Goal: Use online tool/utility: Use online tool/utility

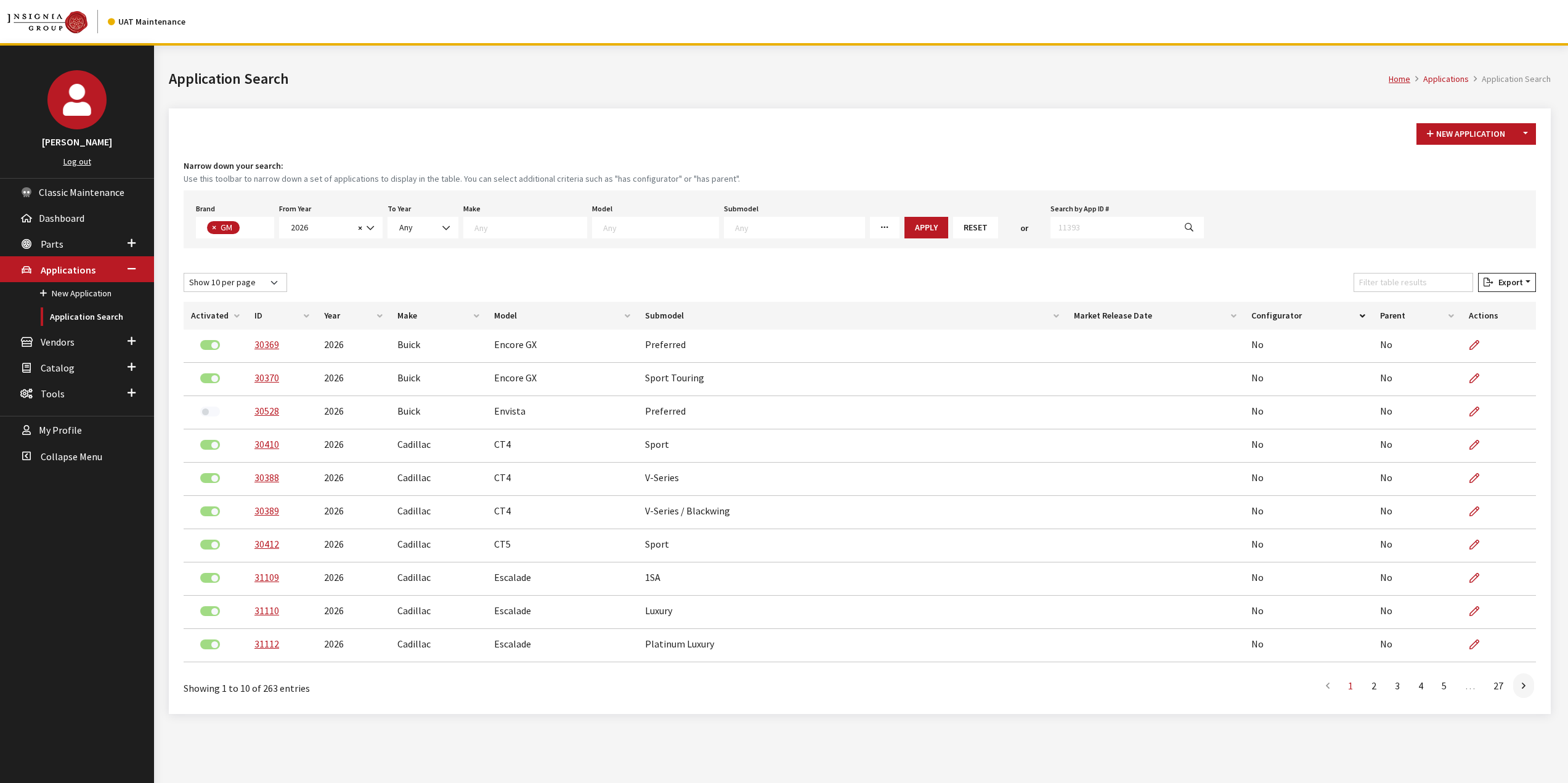
select select "1"
select select "2026"
click at [532, 220] on span at bounding box center [529, 225] width 115 height 11
click at [642, 227] on textarea "Search" at bounding box center [661, 227] width 115 height 11
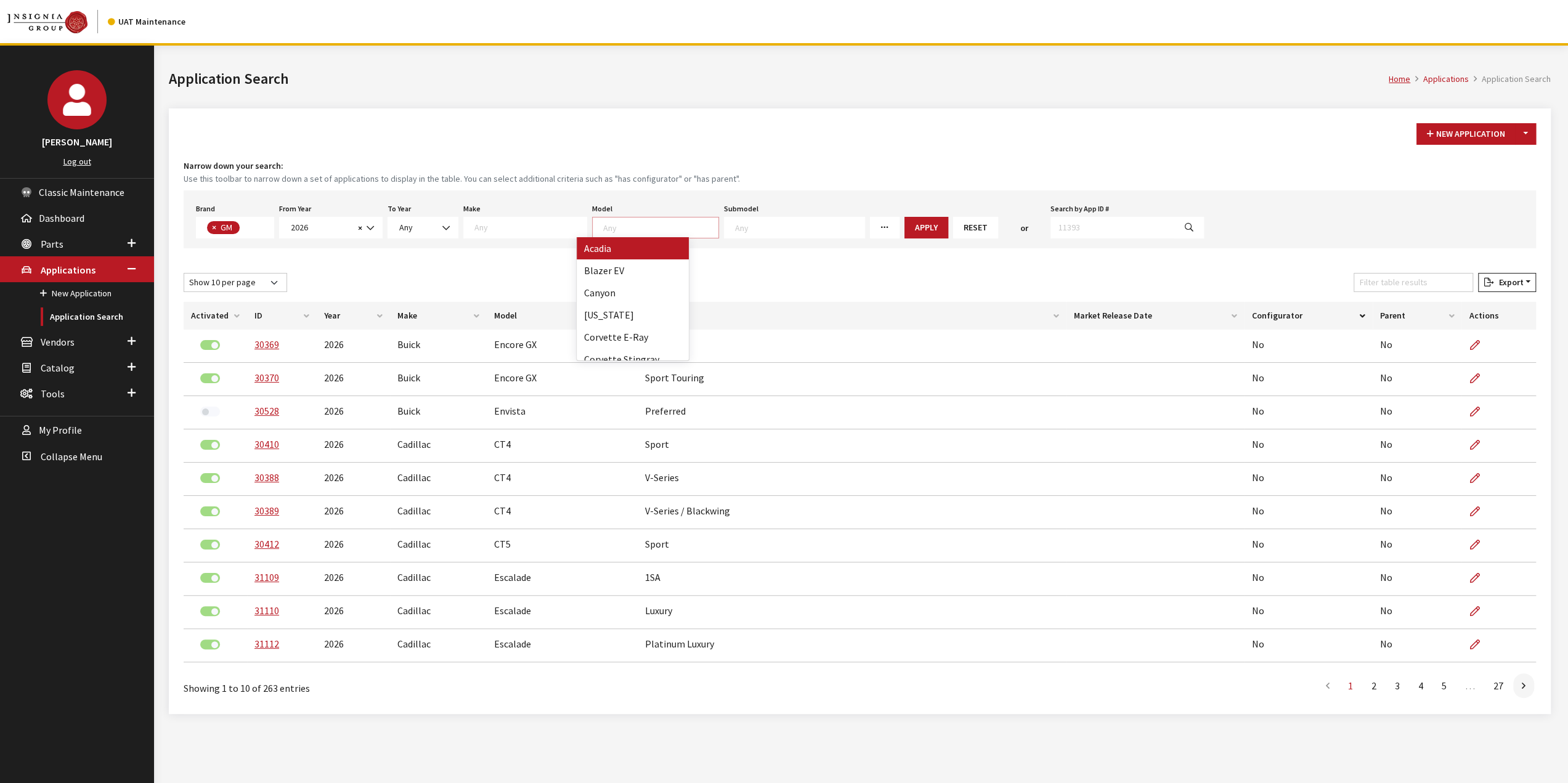
click at [523, 219] on span at bounding box center [525, 228] width 124 height 22
select select "2"
select select
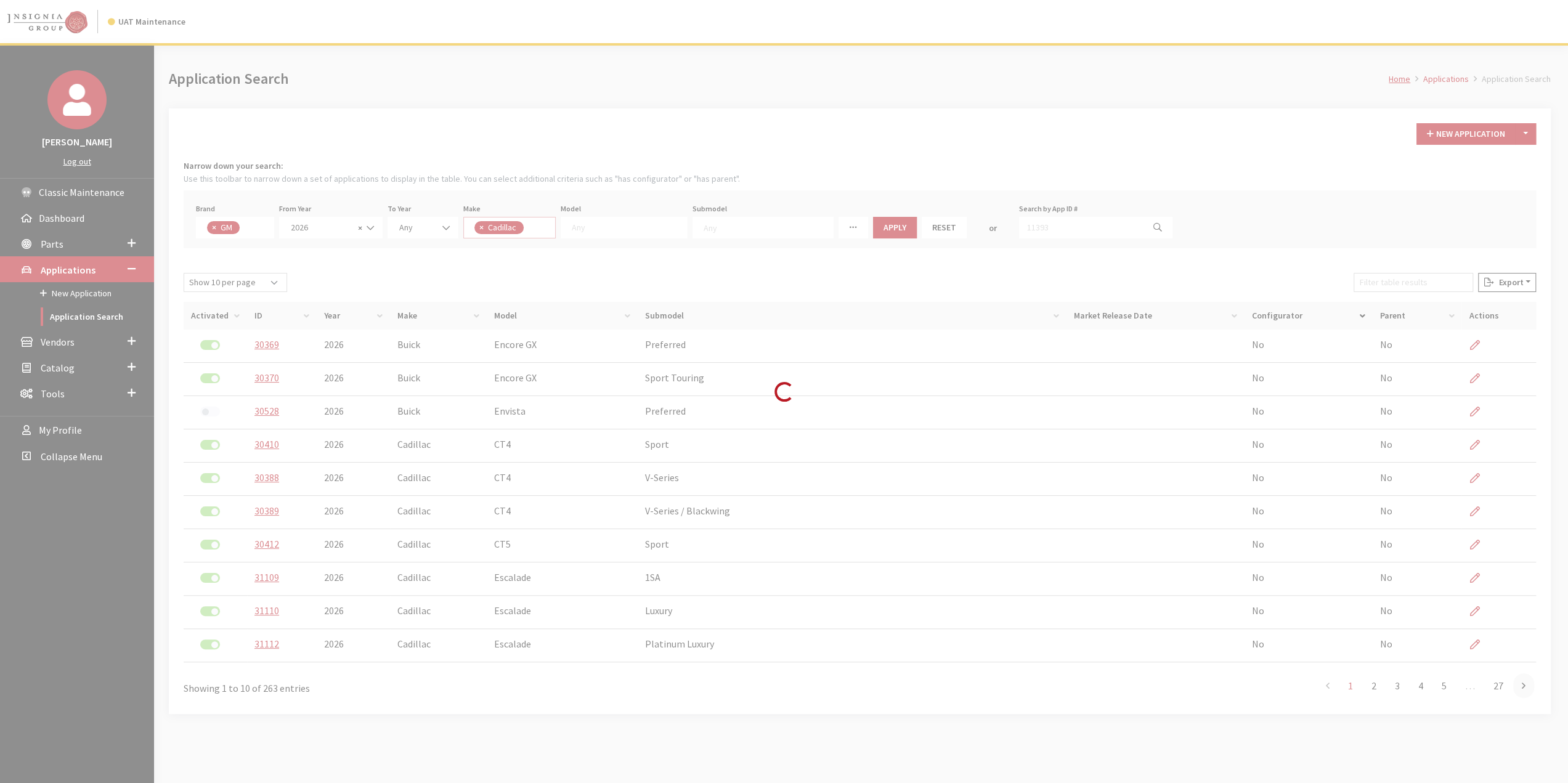
scroll to position [23, 0]
click at [624, 212] on div "Loading..." at bounding box center [784, 391] width 1568 height 783
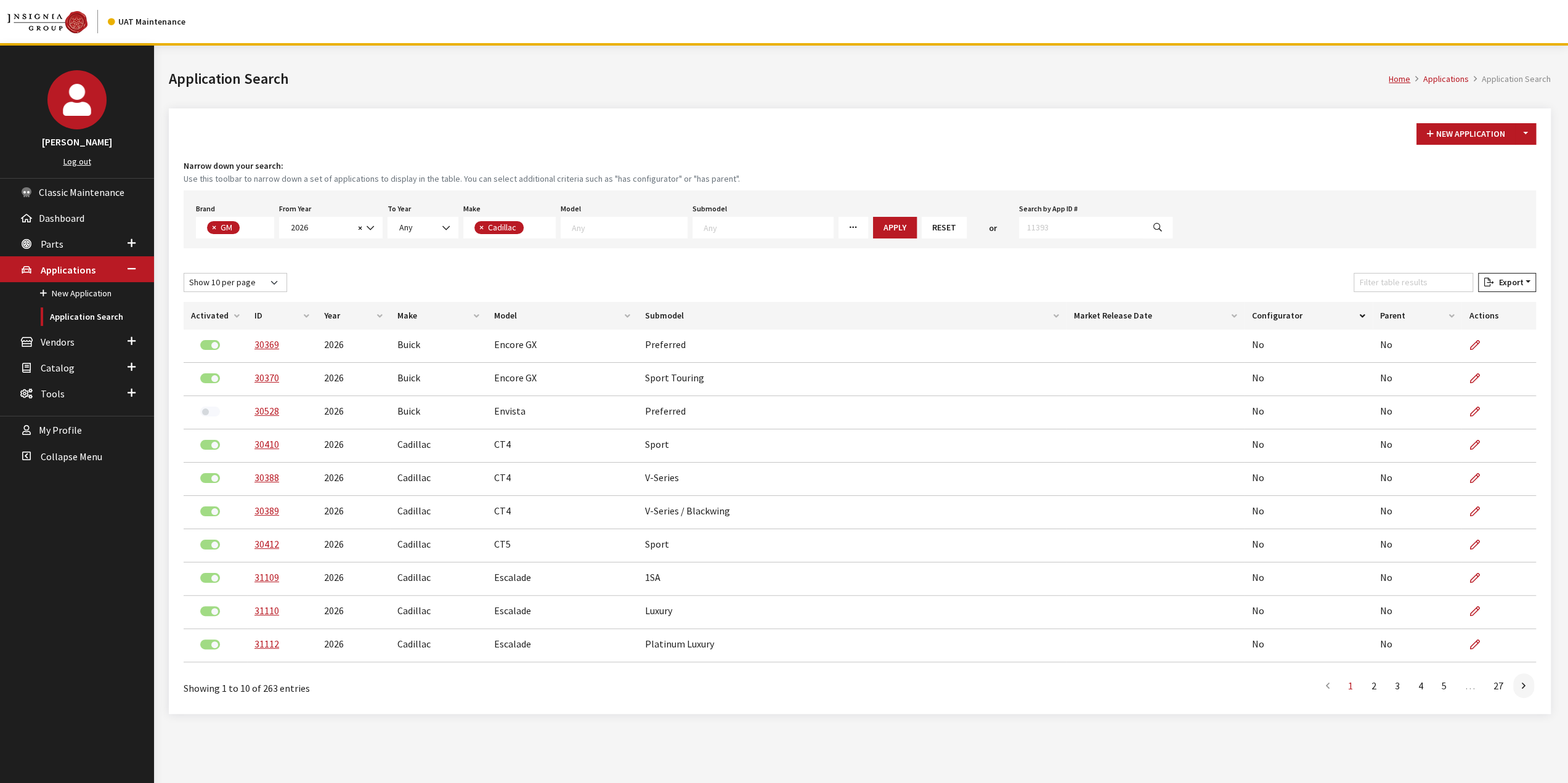
scroll to position [12, 0]
click at [626, 225] on textarea "Search" at bounding box center [629, 227] width 115 height 11
select select "21"
select select
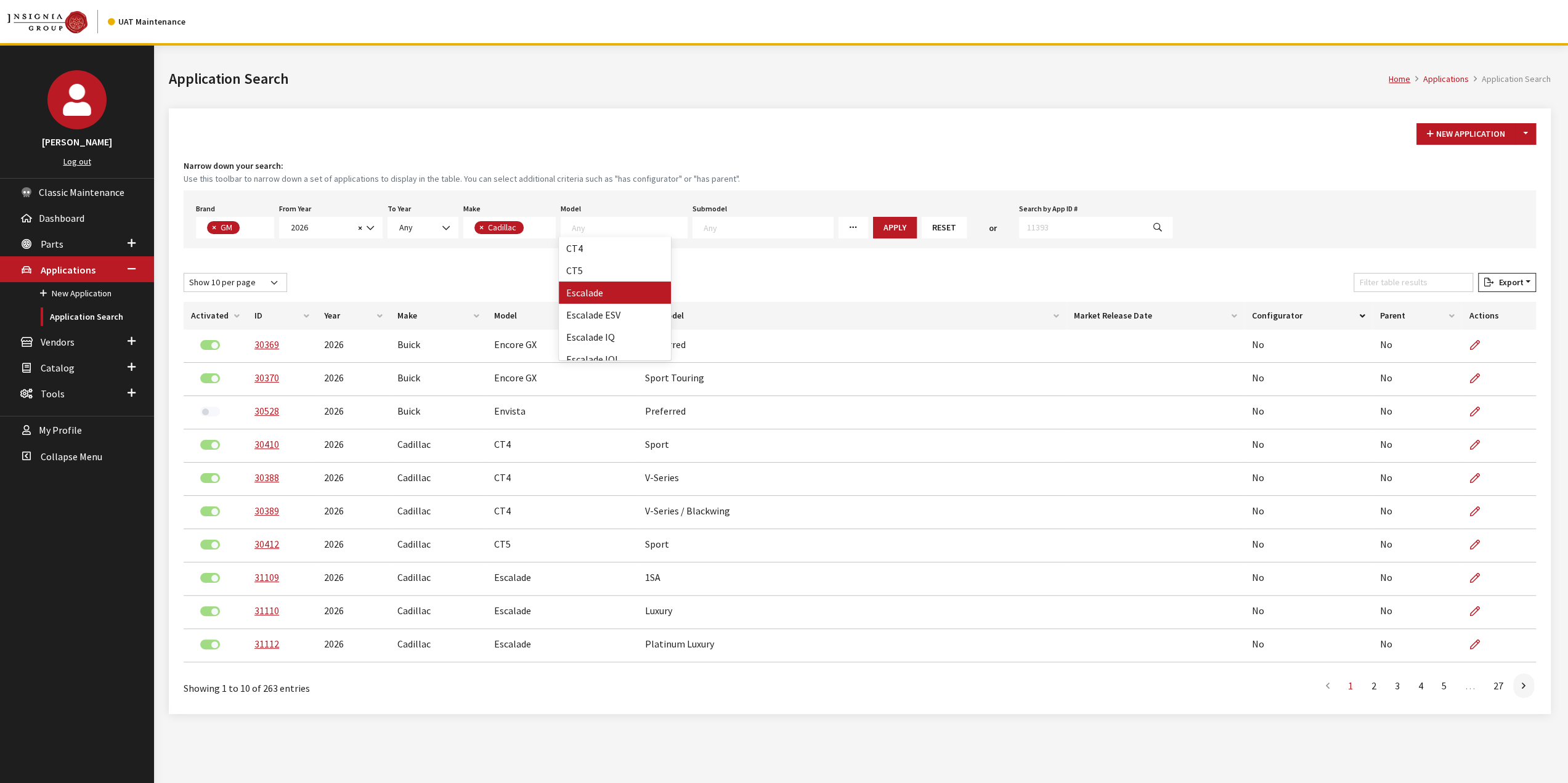
scroll to position [35, 0]
click at [847, 219] on button "Apply" at bounding box center [869, 228] width 44 height 22
